Goal: Navigation & Orientation: Find specific page/section

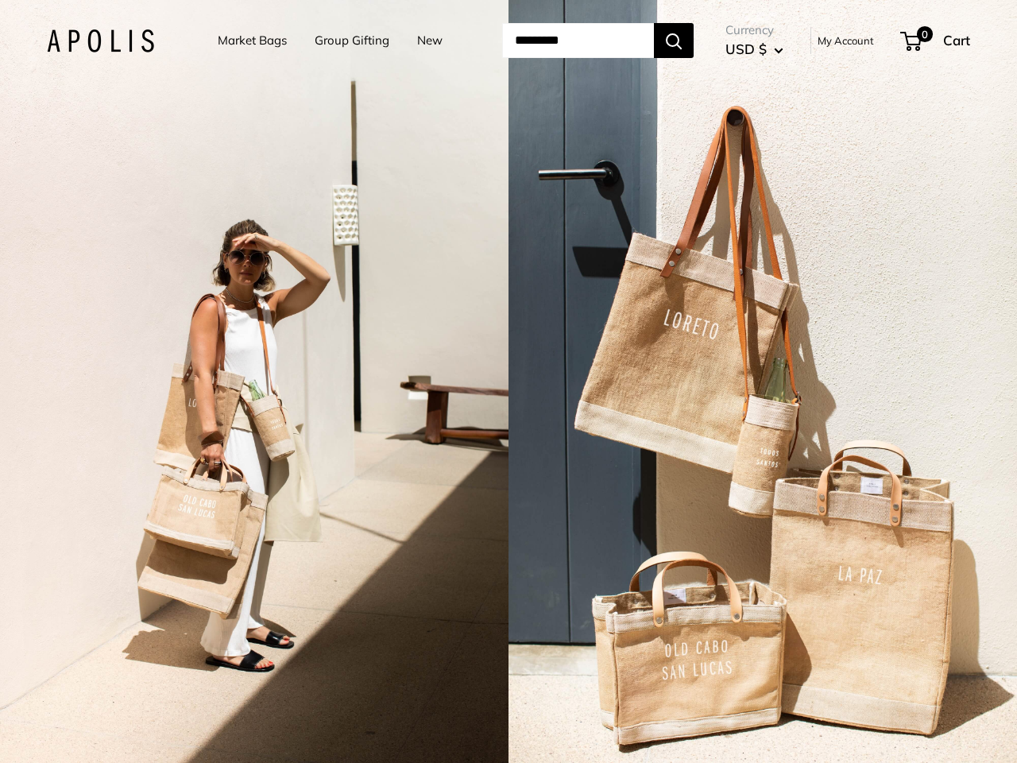
click at [509, 41] on input "Search..." at bounding box center [578, 40] width 152 height 35
click at [598, 41] on input "Search..." at bounding box center [578, 40] width 152 height 35
click at [254, 382] on div "2 / 7" at bounding box center [254, 381] width 509 height 763
click at [763, 382] on div "2 / 7" at bounding box center [763, 381] width 509 height 763
